Goal: Information Seeking & Learning: Learn about a topic

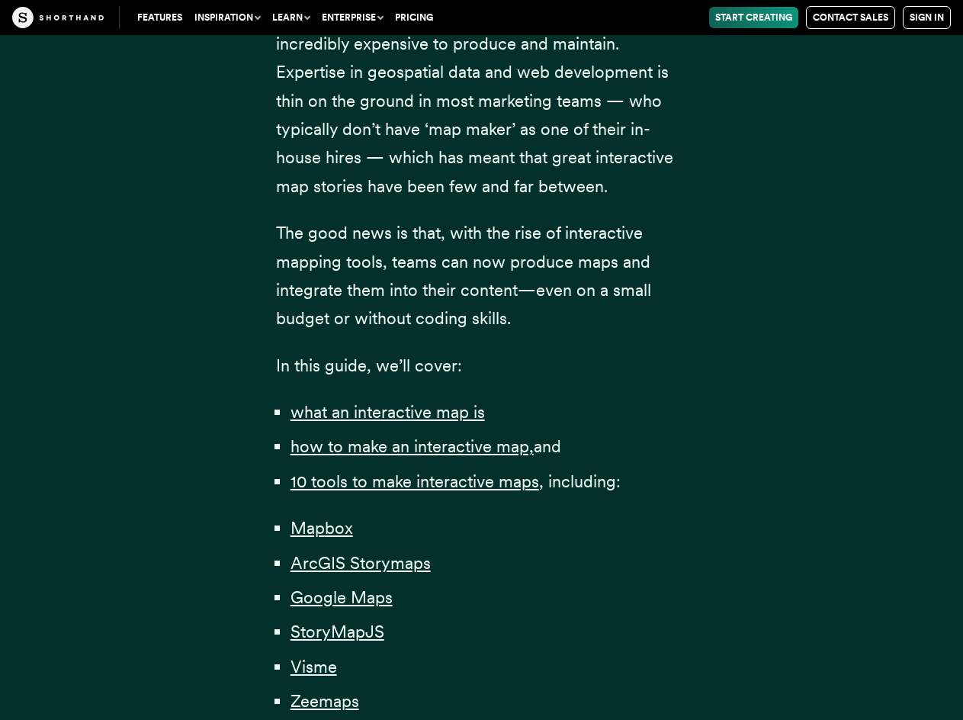
scroll to position [406, 0]
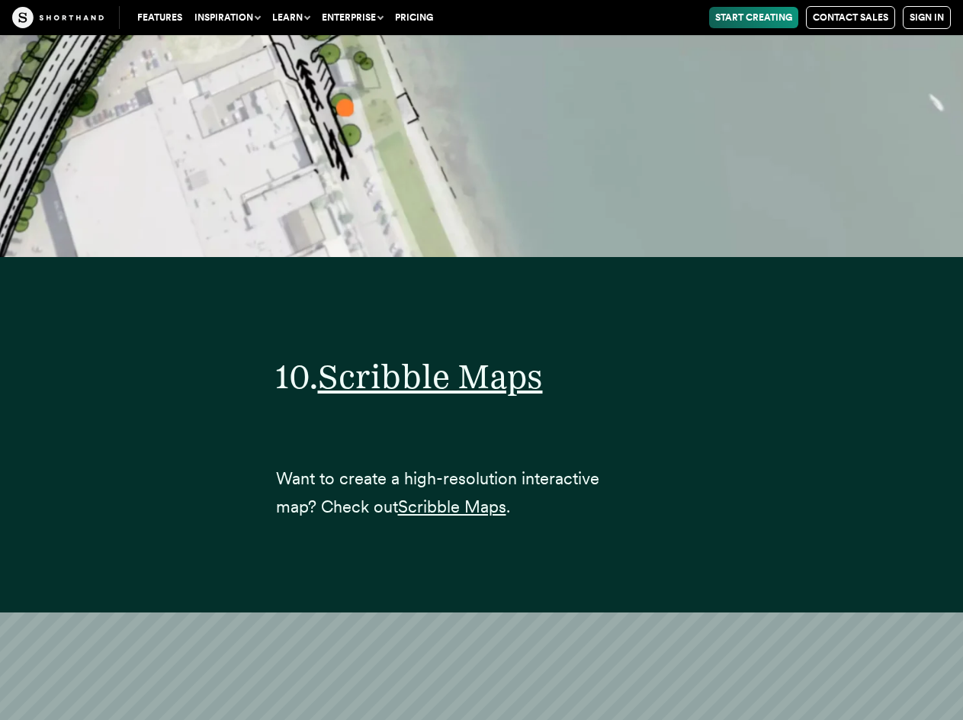
scroll to position [38282, 0]
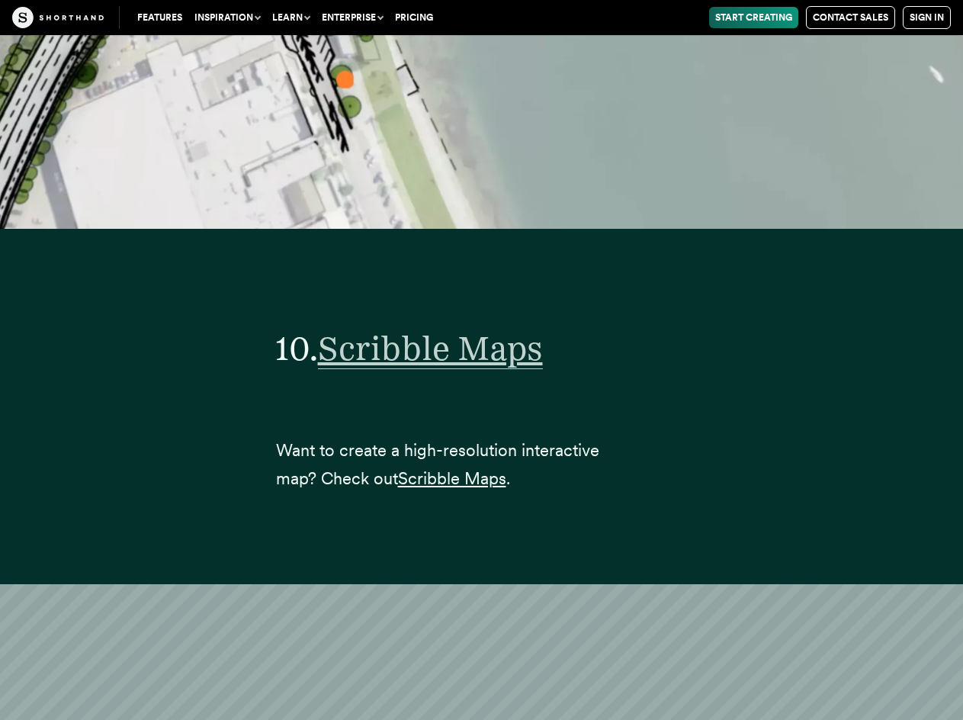
click at [399, 328] on span "Scribble Maps" at bounding box center [430, 348] width 225 height 41
